Goal: Information Seeking & Learning: Learn about a topic

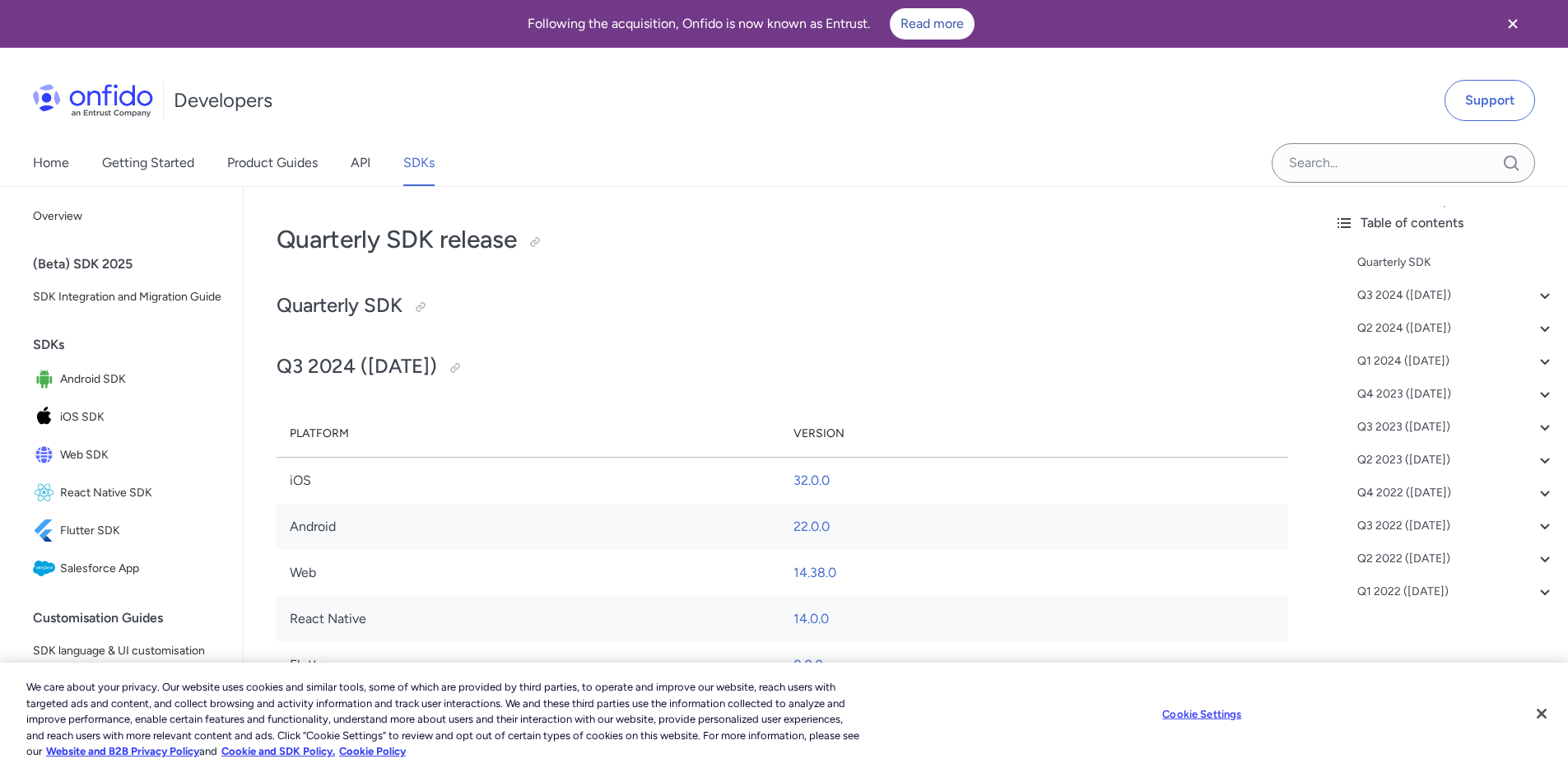
click at [222, 162] on div "Home Getting Started Product Guides API SDKs" at bounding box center [250, 163] width 501 height 46
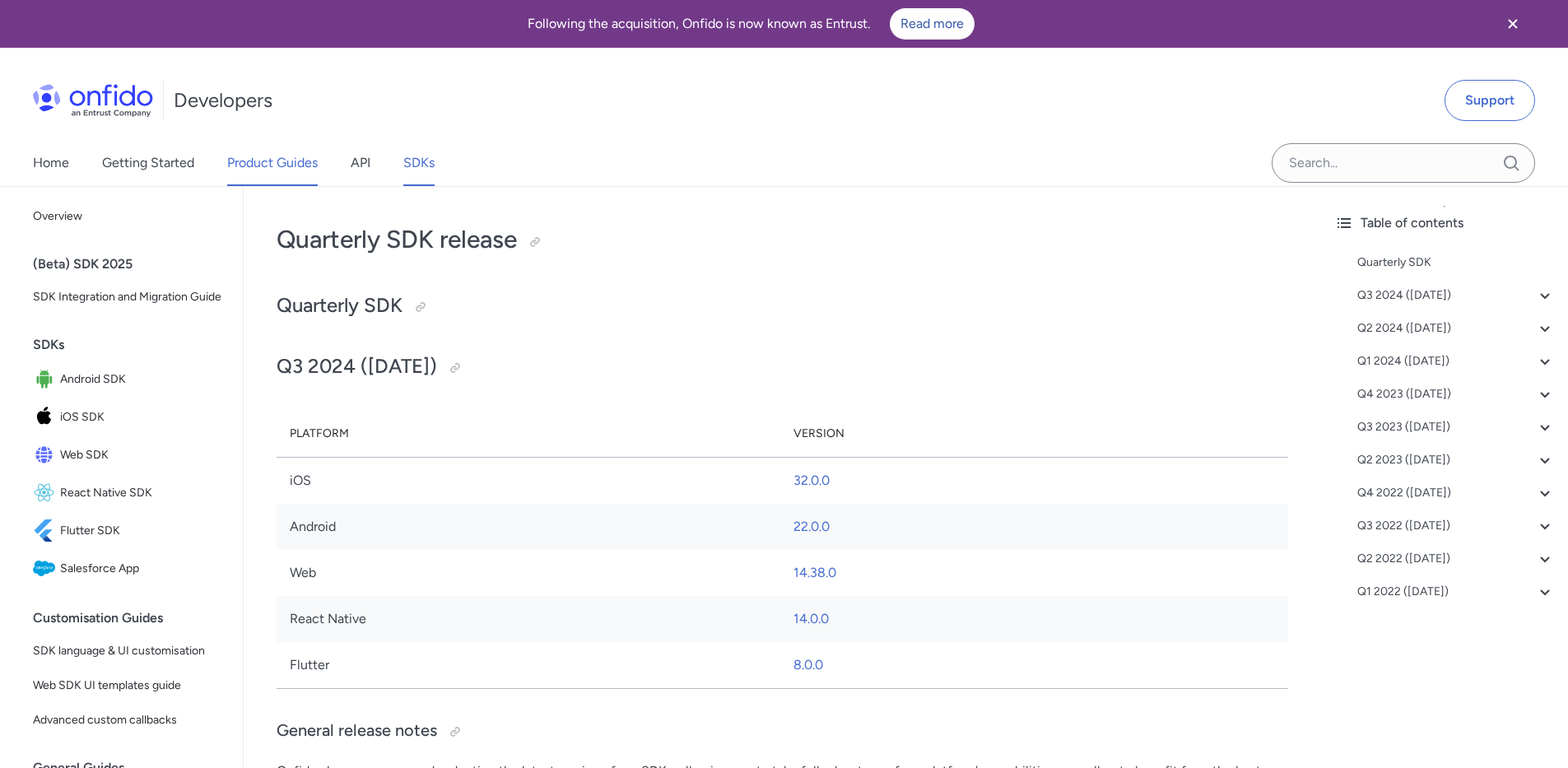
click at [238, 165] on link "Product Guides" at bounding box center [272, 163] width 90 height 46
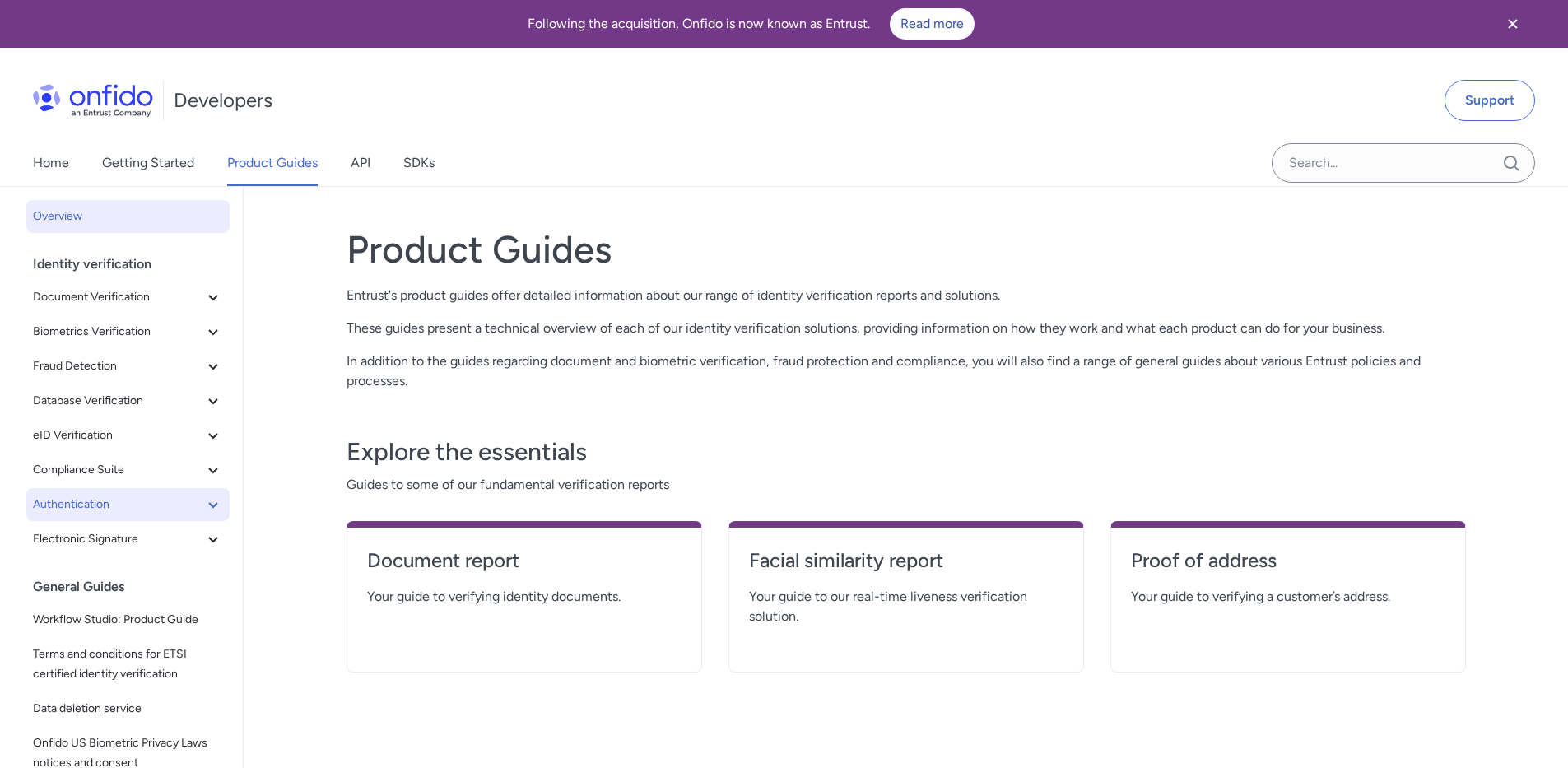
click at [140, 509] on span "Authentication" at bounding box center [117, 504] width 170 height 20
click at [141, 501] on span "Authentication" at bounding box center [117, 504] width 170 height 20
click at [126, 542] on span "Electronic Signature" at bounding box center [117, 539] width 170 height 20
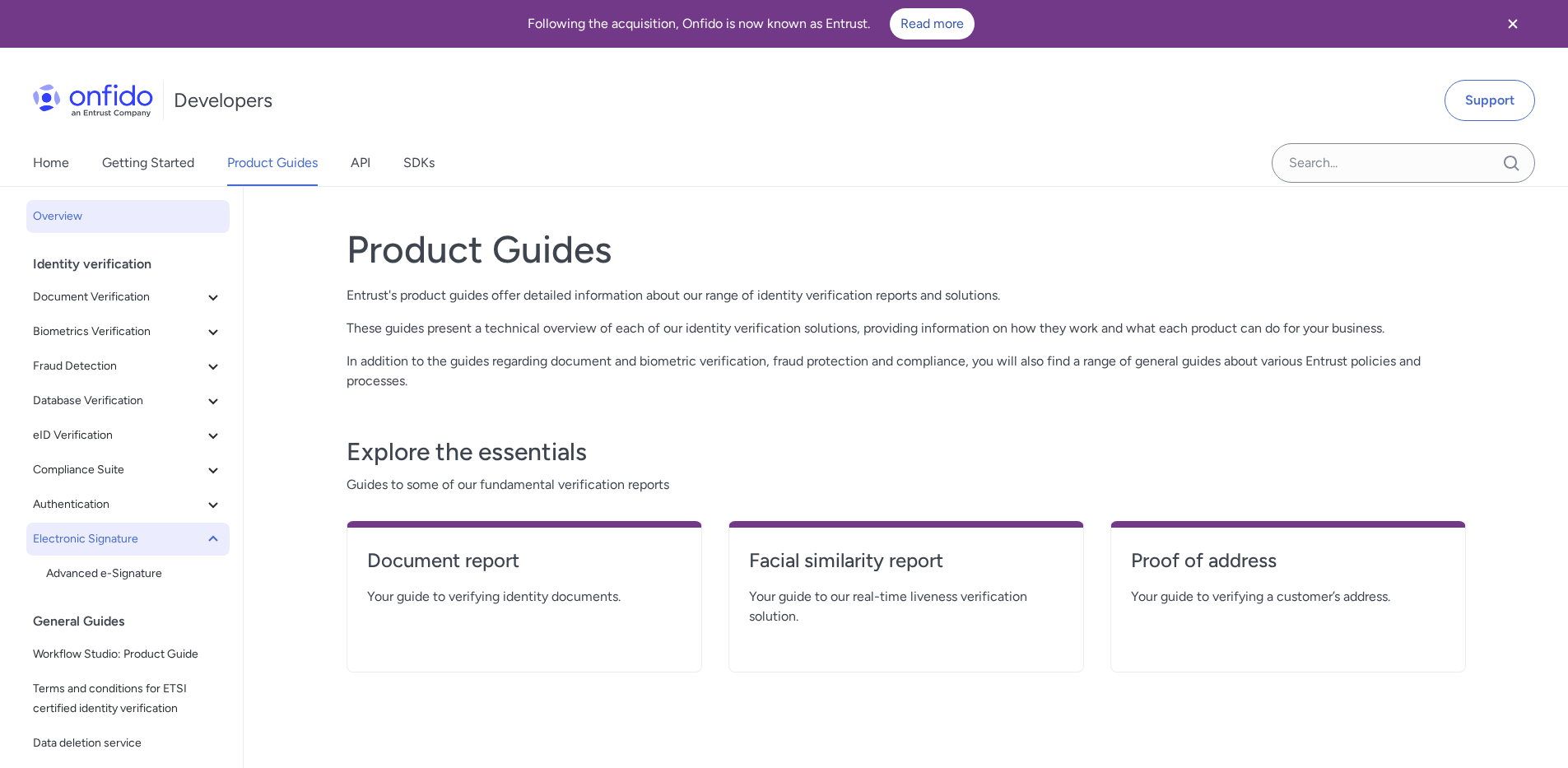
click at [133, 541] on span "Electronic Signature" at bounding box center [117, 539] width 170 height 20
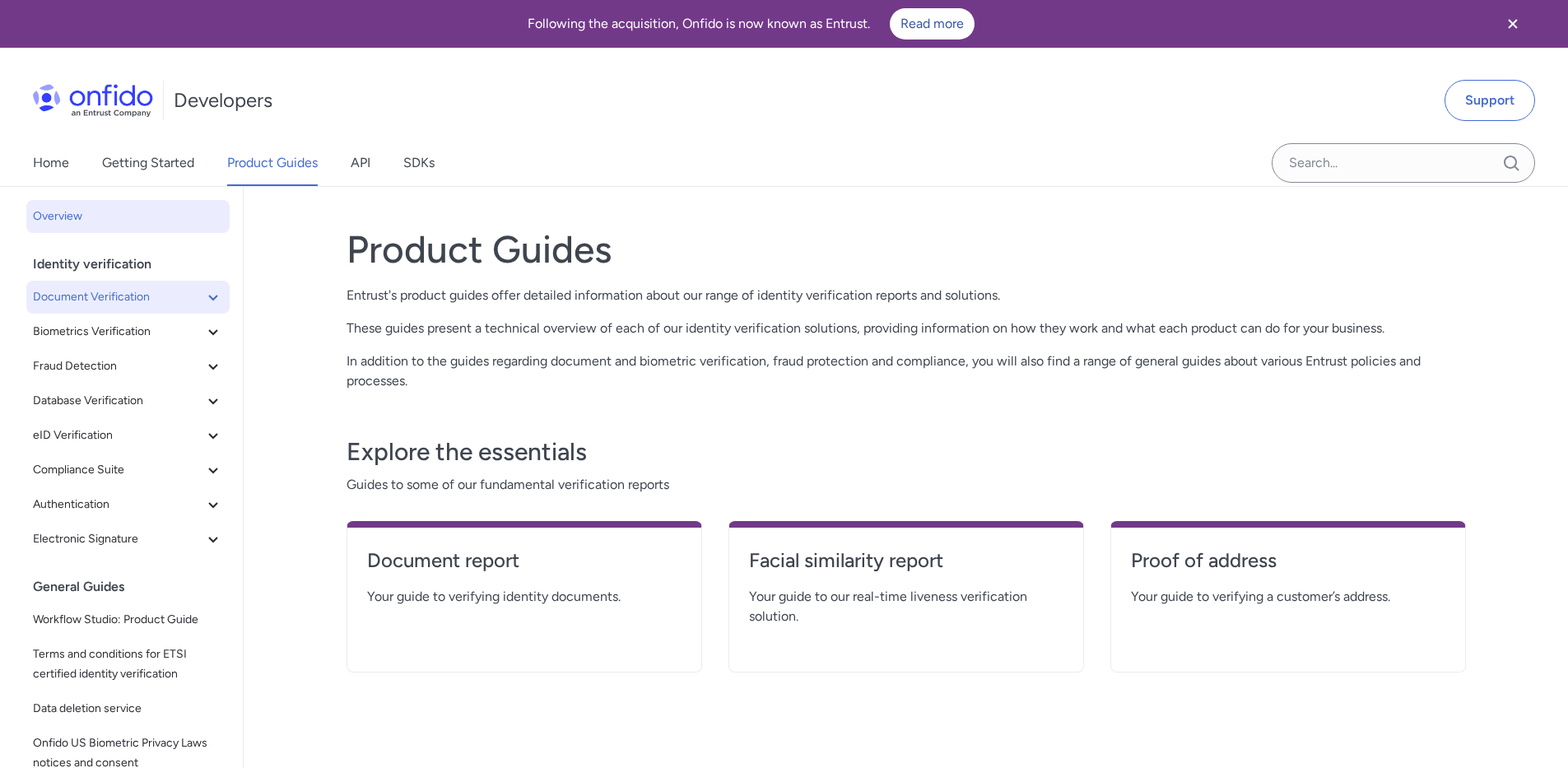
click at [128, 300] on span "Document Verification" at bounding box center [117, 296] width 170 height 20
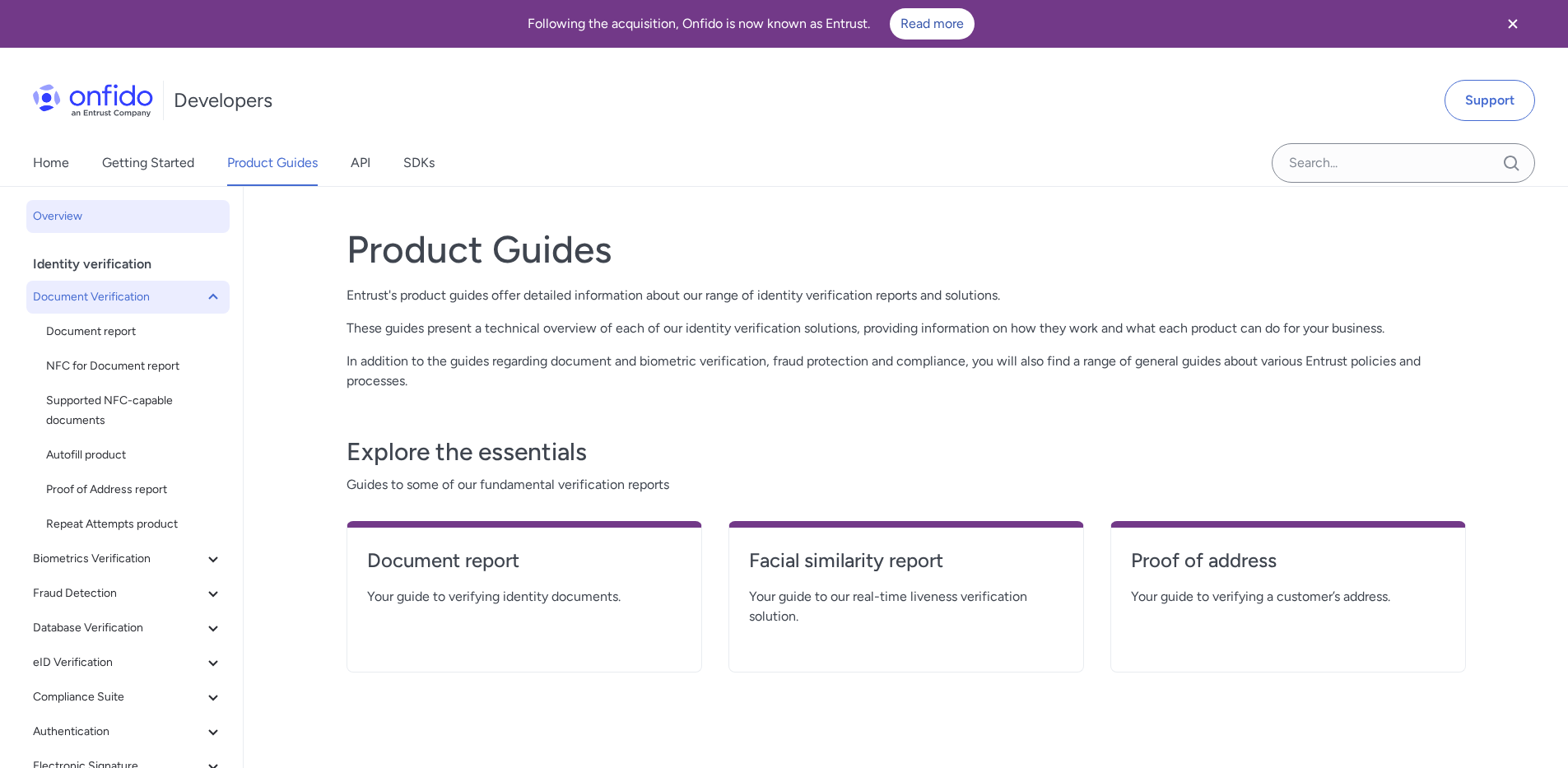
click at [128, 300] on span "Document Verification" at bounding box center [117, 296] width 170 height 20
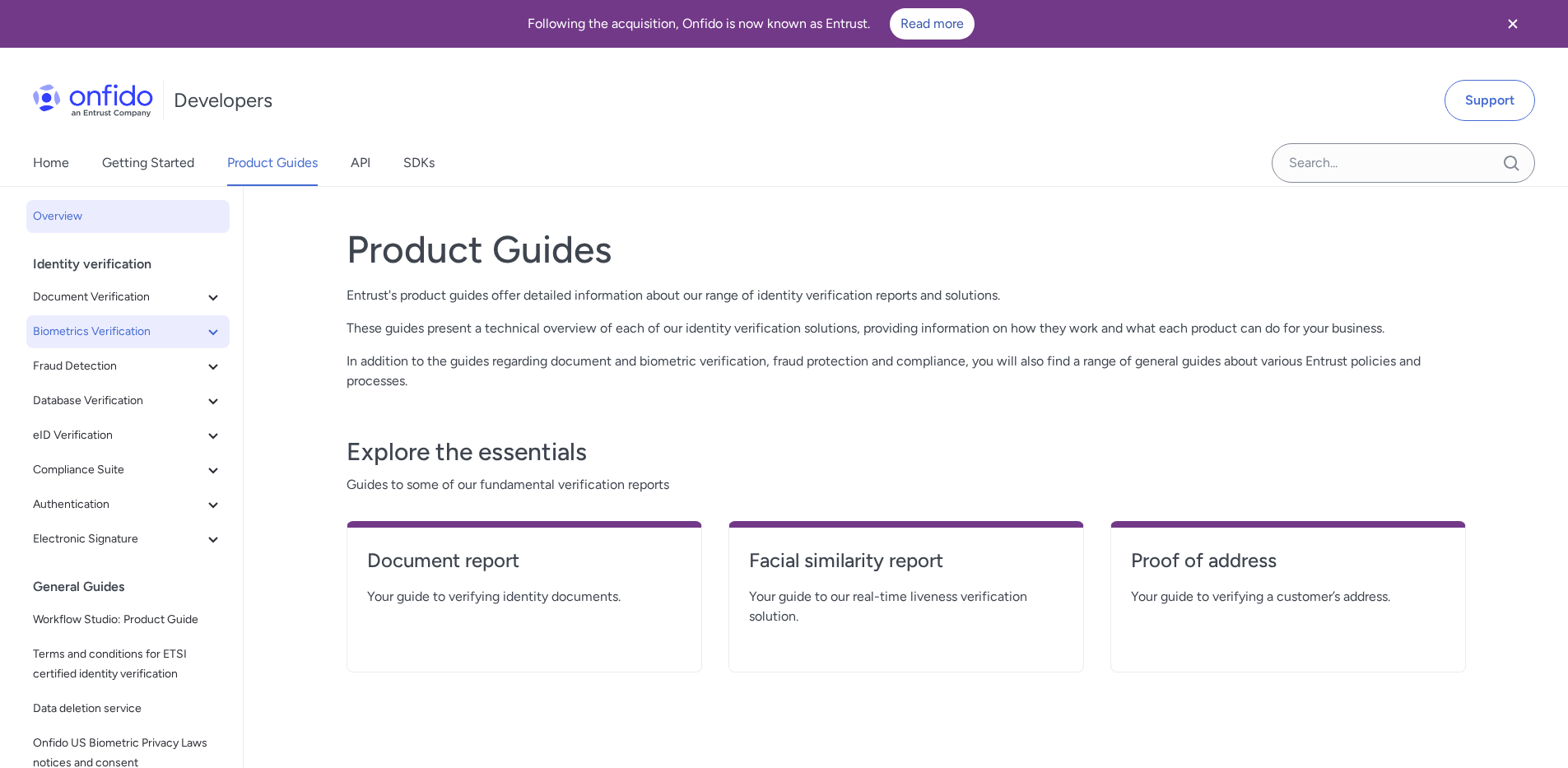
click at [131, 338] on span "Biometrics Verification" at bounding box center [117, 331] width 170 height 20
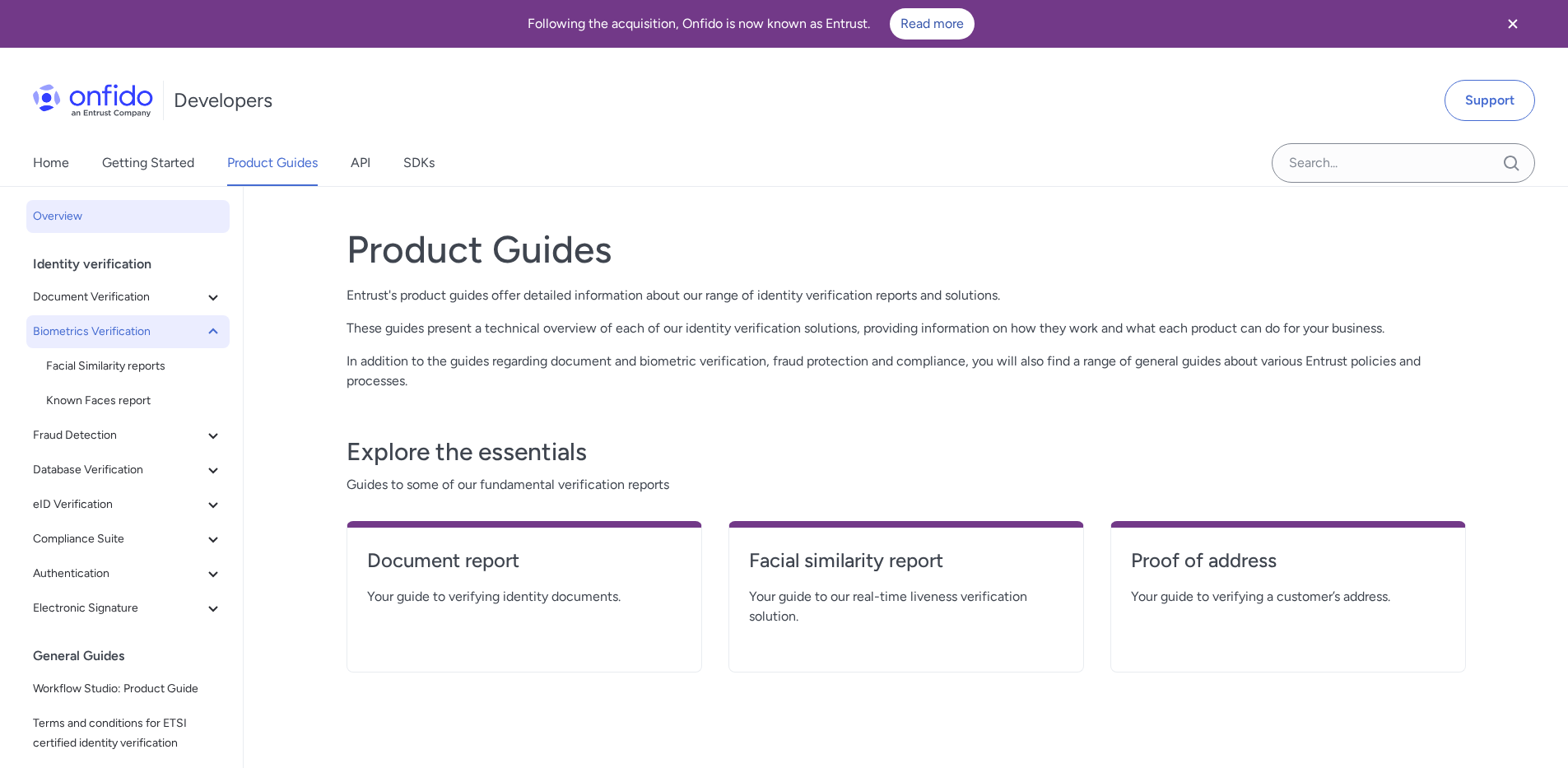
click at [131, 338] on span "Biometrics Verification" at bounding box center [117, 331] width 170 height 20
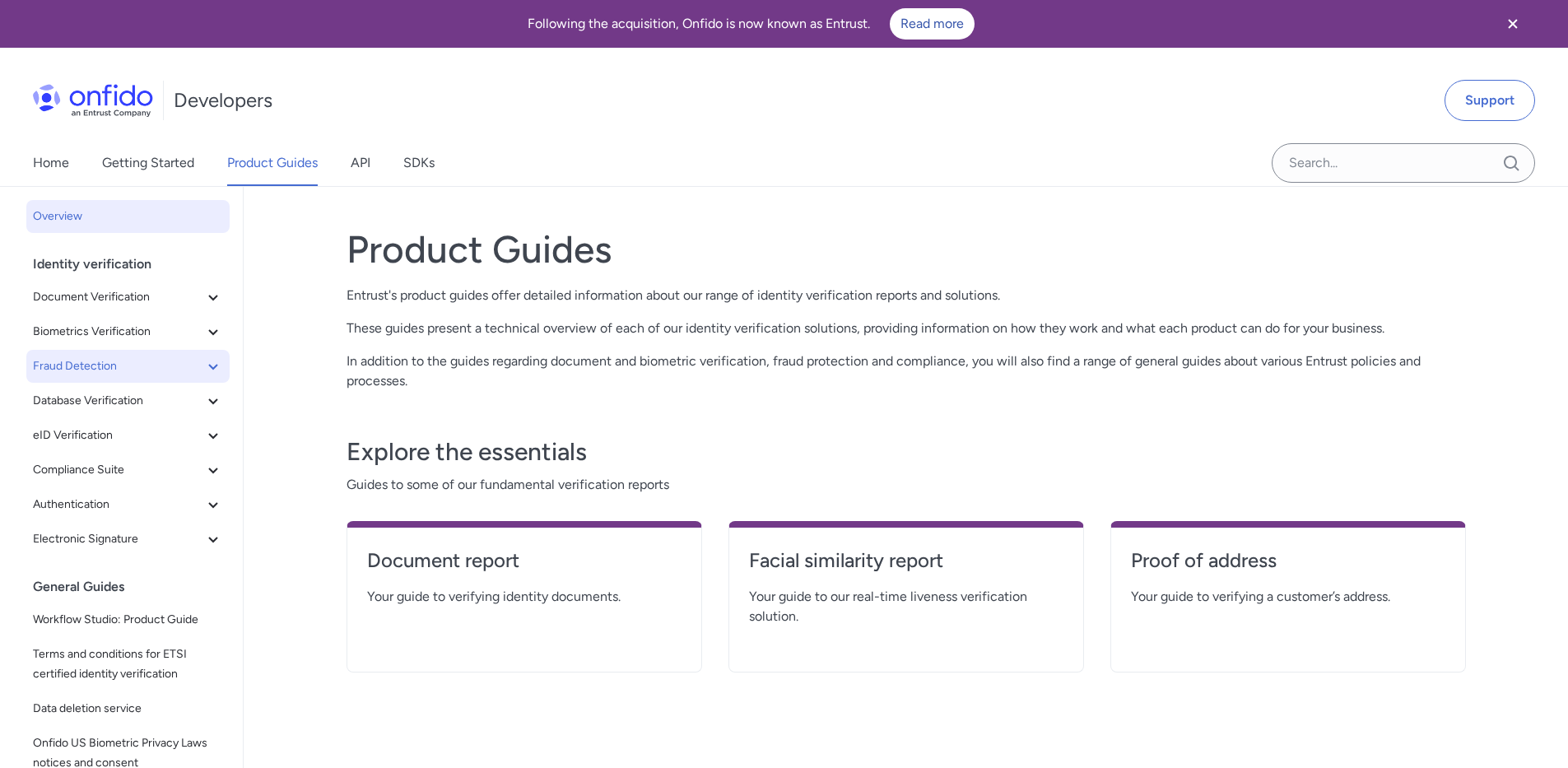
click at [130, 375] on span "Fraud Detection" at bounding box center [117, 366] width 170 height 20
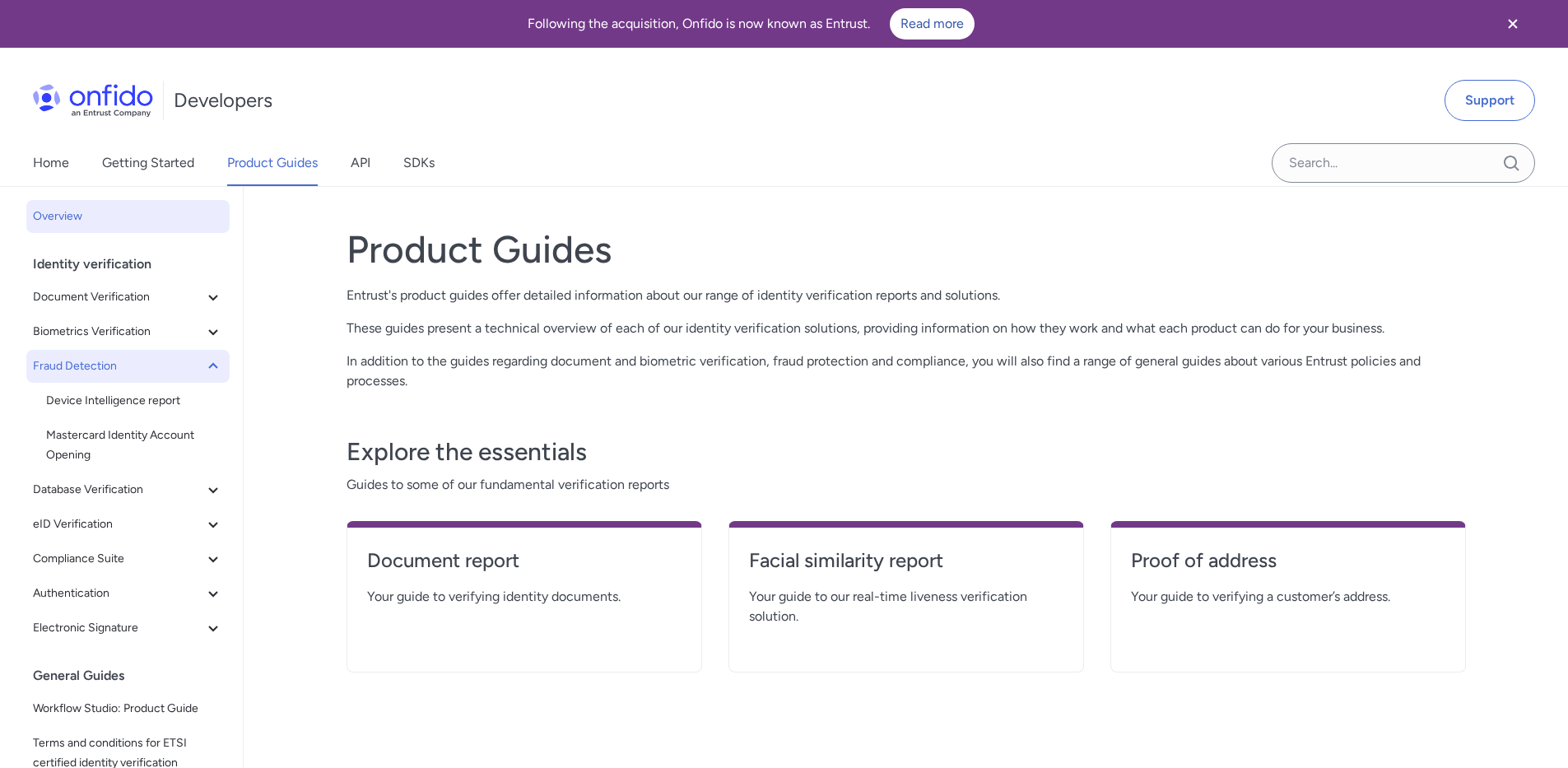
click at [130, 375] on span "Fraud Detection" at bounding box center [117, 366] width 170 height 20
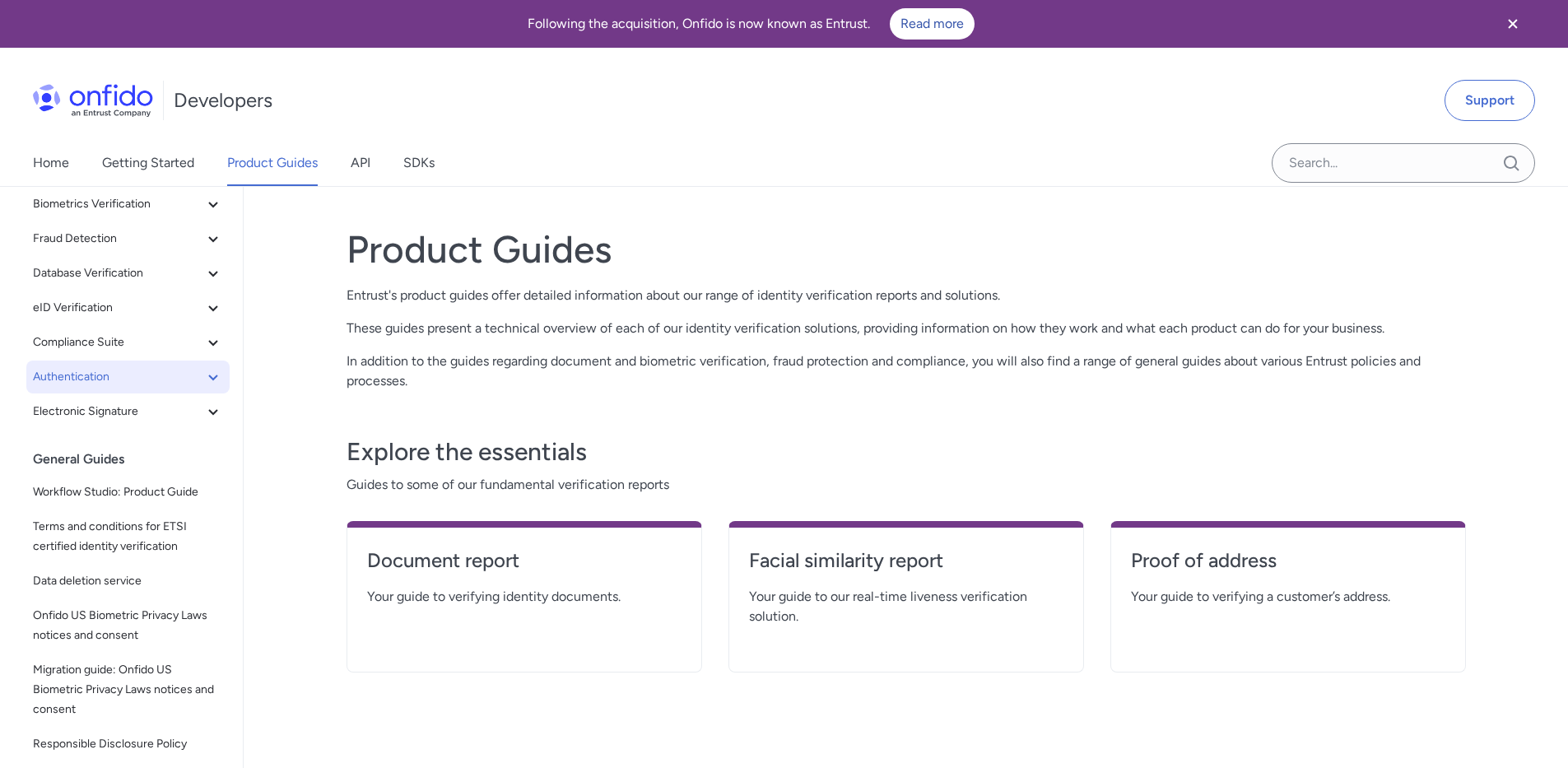
scroll to position [139, 0]
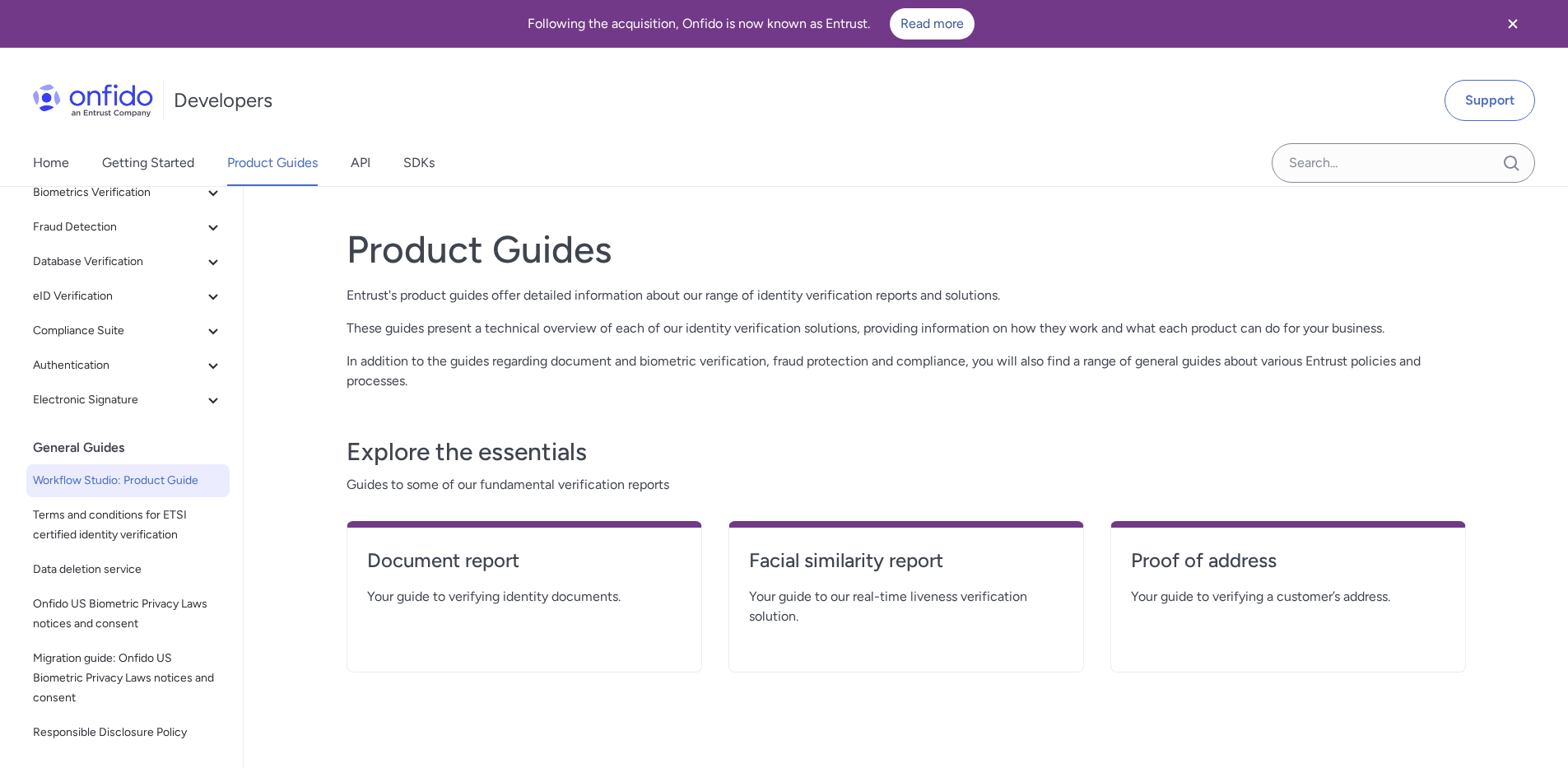
click at [151, 488] on span "Workflow Studio: Product Guide" at bounding box center [127, 480] width 190 height 20
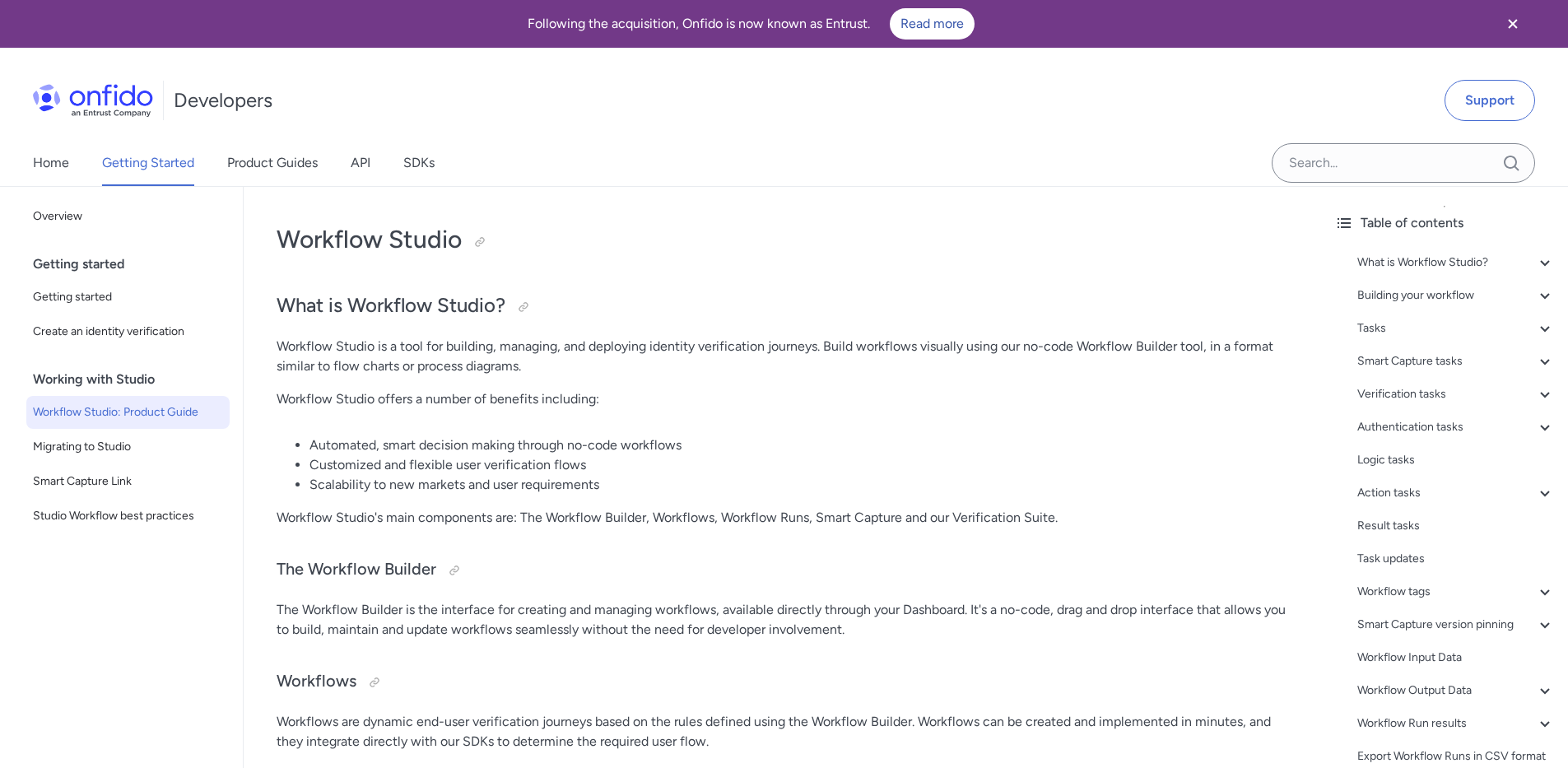
click at [108, 99] on img at bounding box center [92, 100] width 120 height 33
